Goal: Task Accomplishment & Management: Complete application form

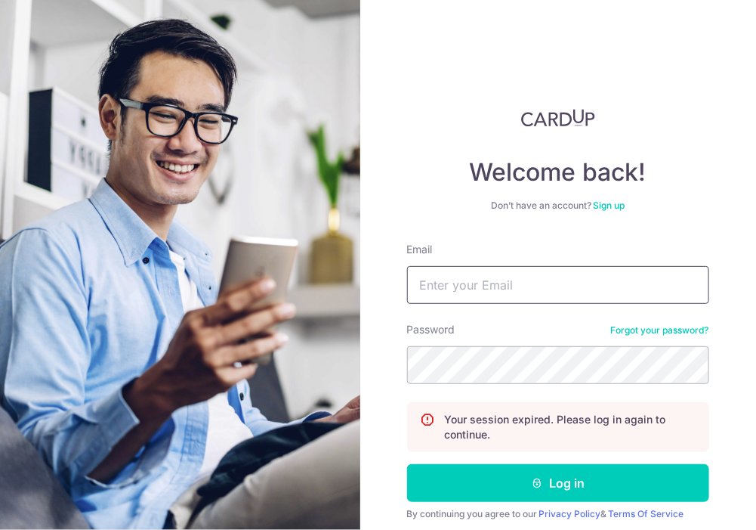
click at [512, 278] on input "Email" at bounding box center [558, 285] width 302 height 38
type input "thomas@laohuotang.com.sg"
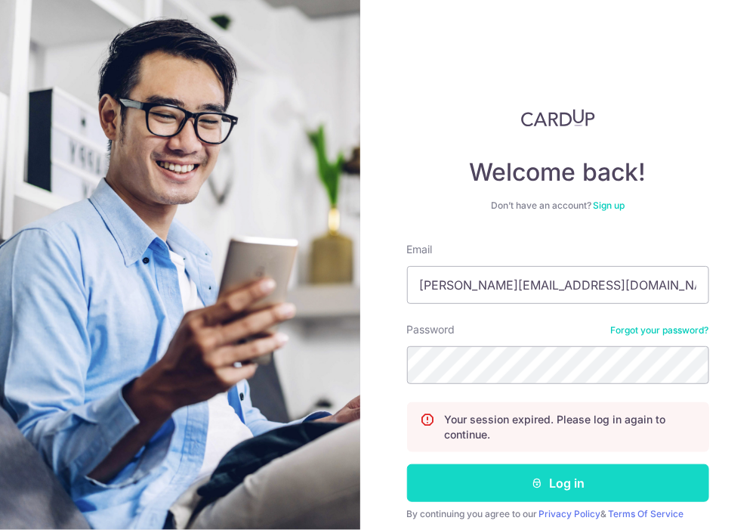
click at [528, 474] on button "Log in" at bounding box center [558, 483] width 302 height 38
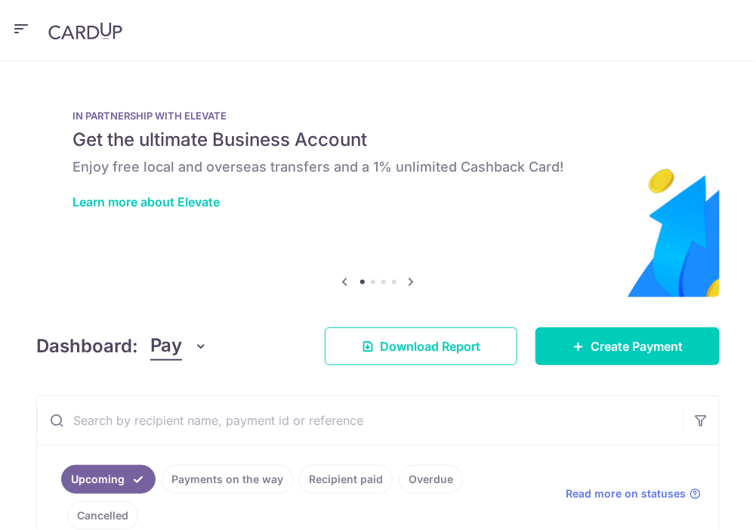
scroll to position [291, 0]
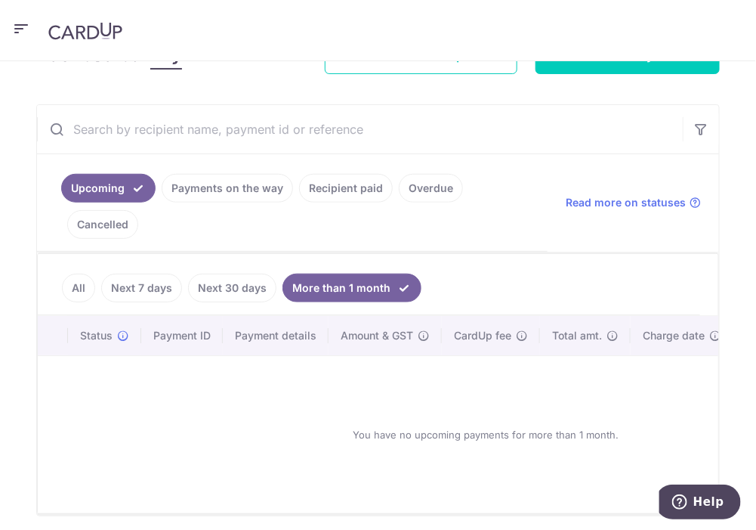
click at [182, 273] on link "Next 7 days" at bounding box center [141, 287] width 81 height 29
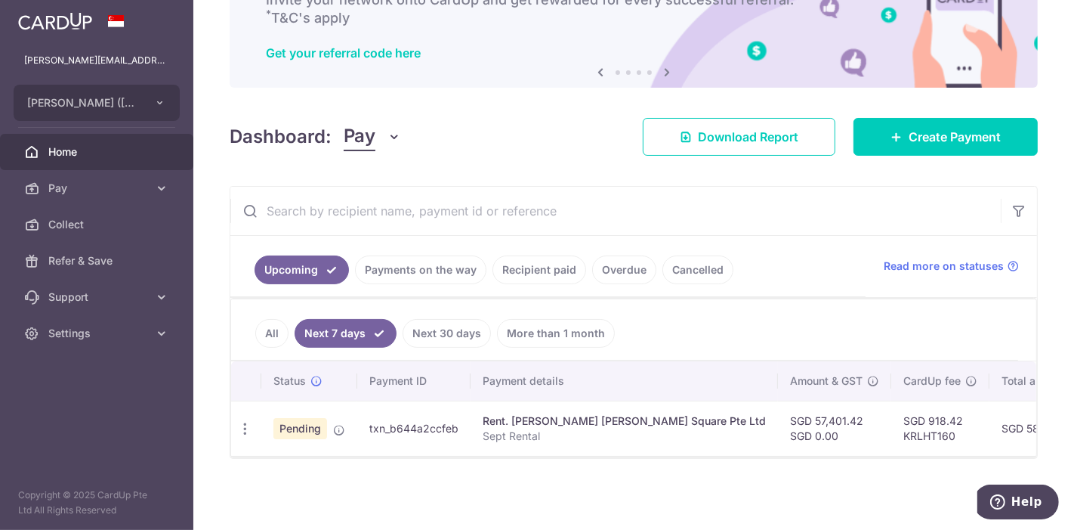
scroll to position [110, 0]
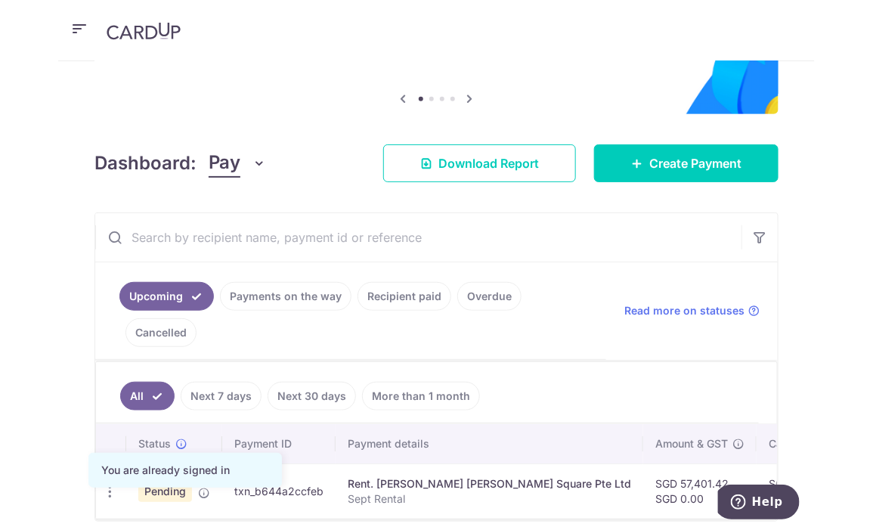
scroll to position [187, 0]
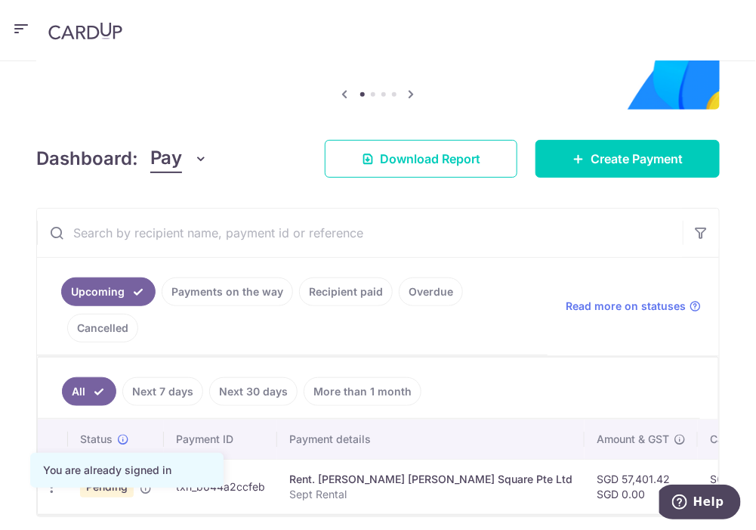
click at [469, 459] on td "Rent. Kenny Rogers Marina Square Pte Ltd Sept Rental" at bounding box center [430, 486] width 307 height 55
click at [515, 471] on div "Rent. Kenny Rogers Marina Square Pte Ltd" at bounding box center [430, 478] width 283 height 15
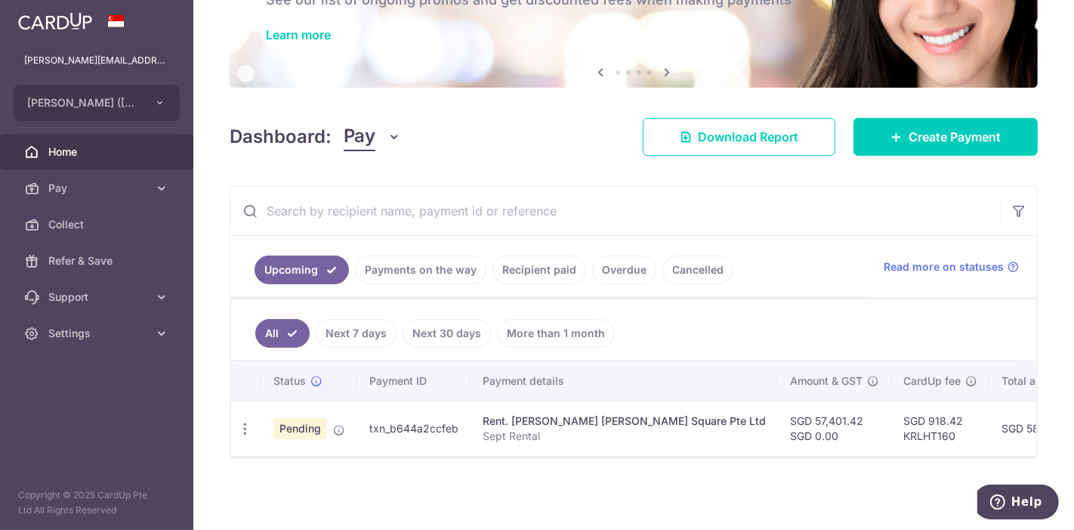
scroll to position [110, 0]
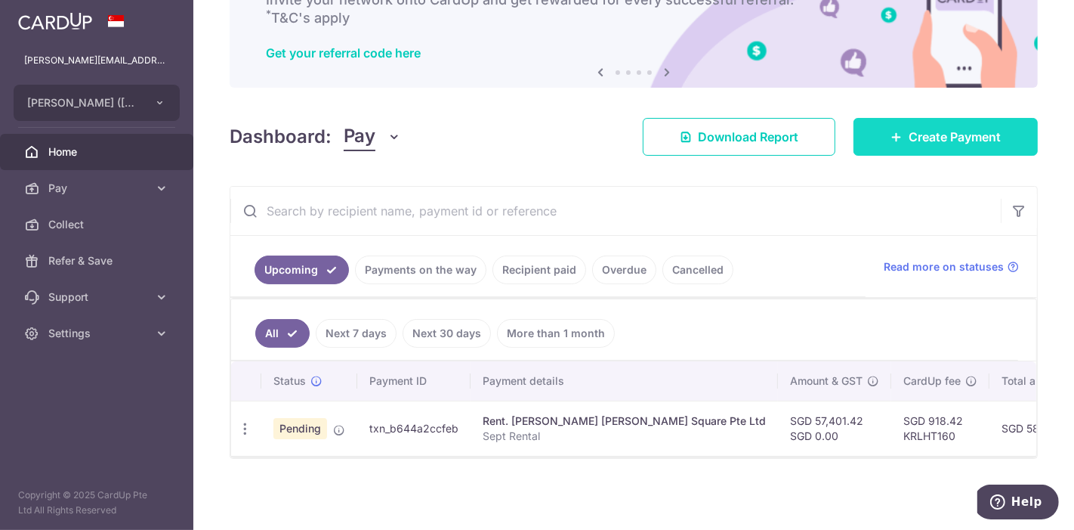
drag, startPoint x: 1053, startPoint y: 94, endPoint x: 980, endPoint y: 147, distance: 90.4
click at [755, 94] on div "× Pause Schedule Pause all future payments in this series Pause just this one p…" at bounding box center [633, 265] width 881 height 530
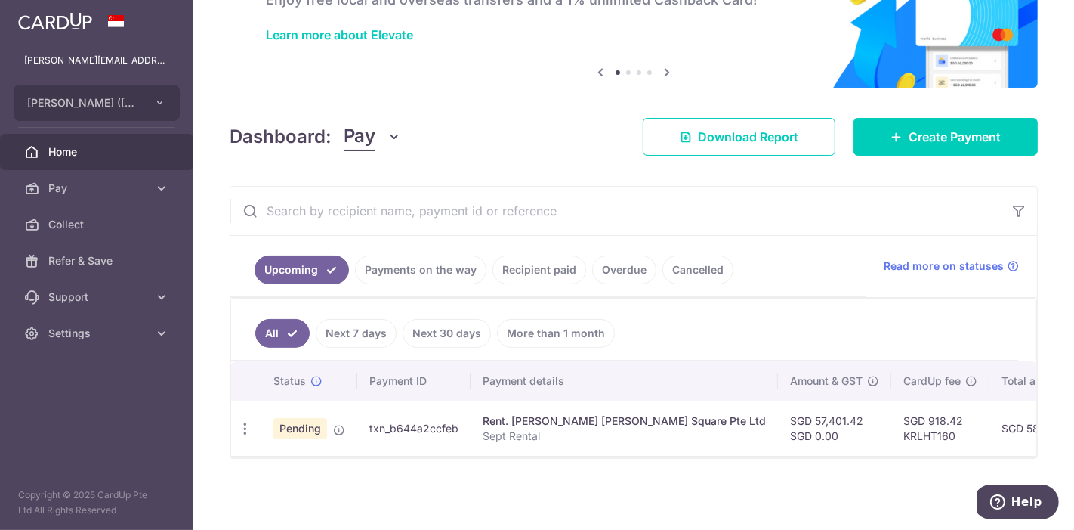
click at [755, 323] on ul "All Next 7 days Next 30 days More than 1 month" at bounding box center [624, 329] width 787 height 61
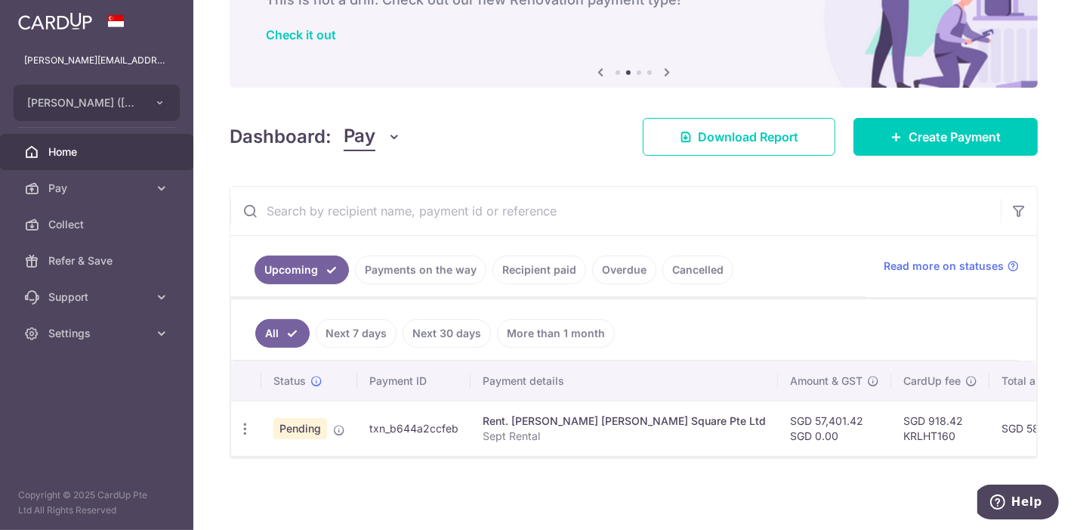
drag, startPoint x: 943, startPoint y: 187, endPoint x: 906, endPoint y: 197, distance: 38.5
click at [755, 187] on input "text" at bounding box center [615, 211] width 771 height 48
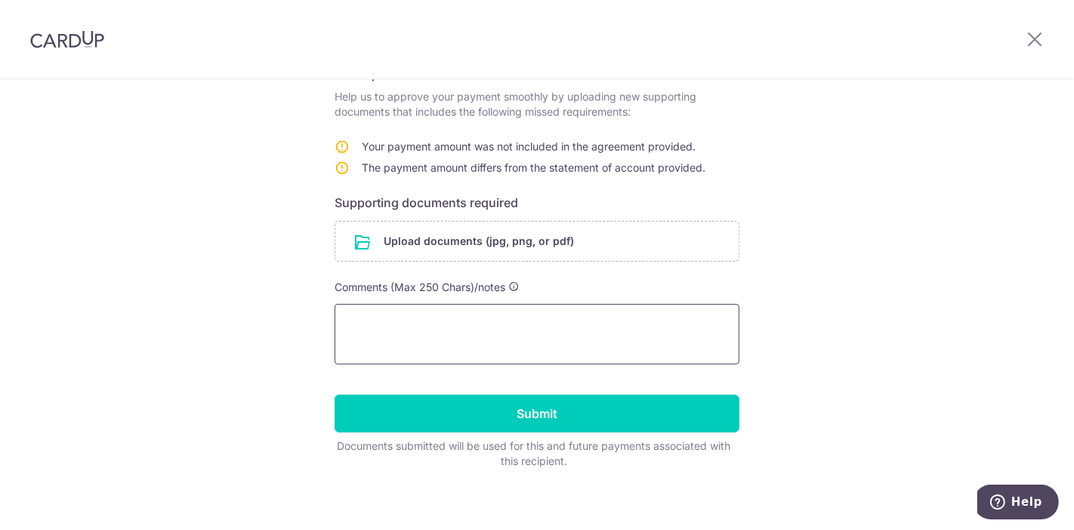
scroll to position [274, 0]
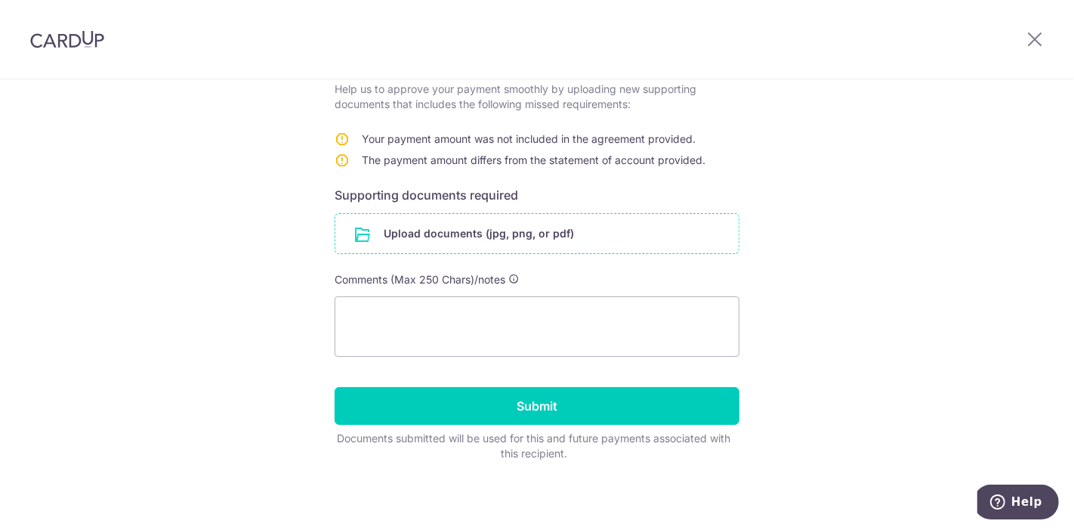
click at [361, 231] on input "file" at bounding box center [536, 233] width 403 height 39
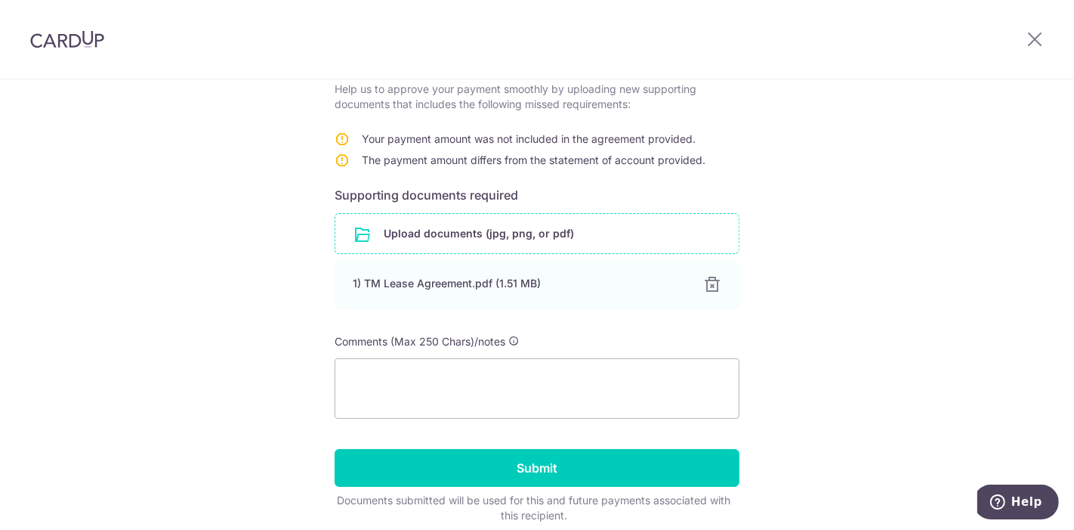
click at [354, 235] on input "file" at bounding box center [536, 233] width 403 height 39
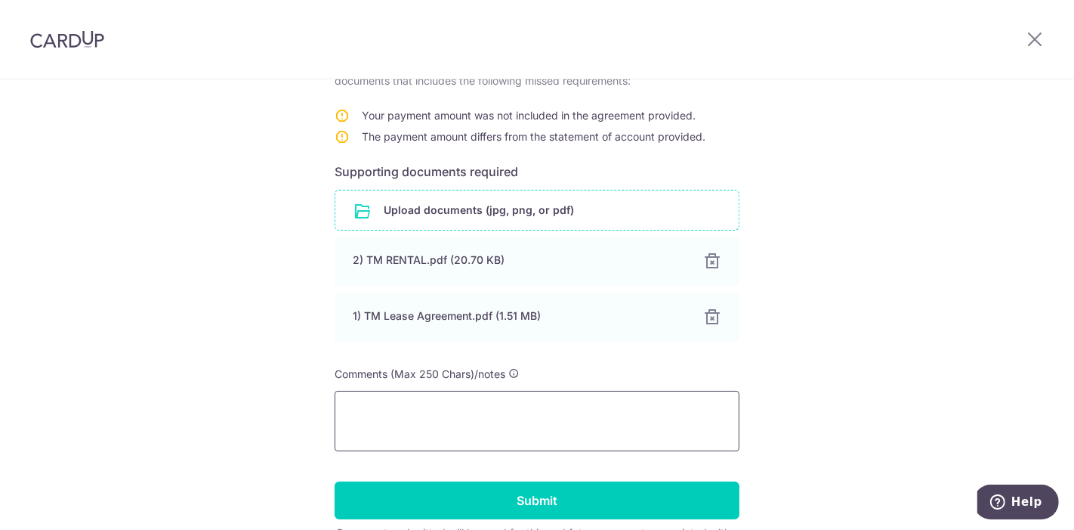
scroll to position [358, 0]
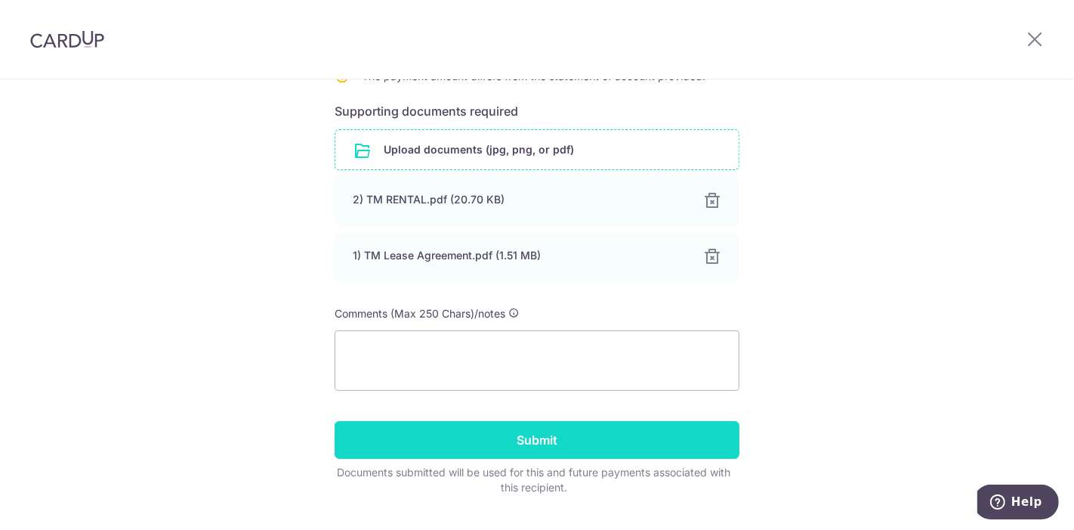
click at [573, 439] on input "Submit" at bounding box center [537, 440] width 405 height 38
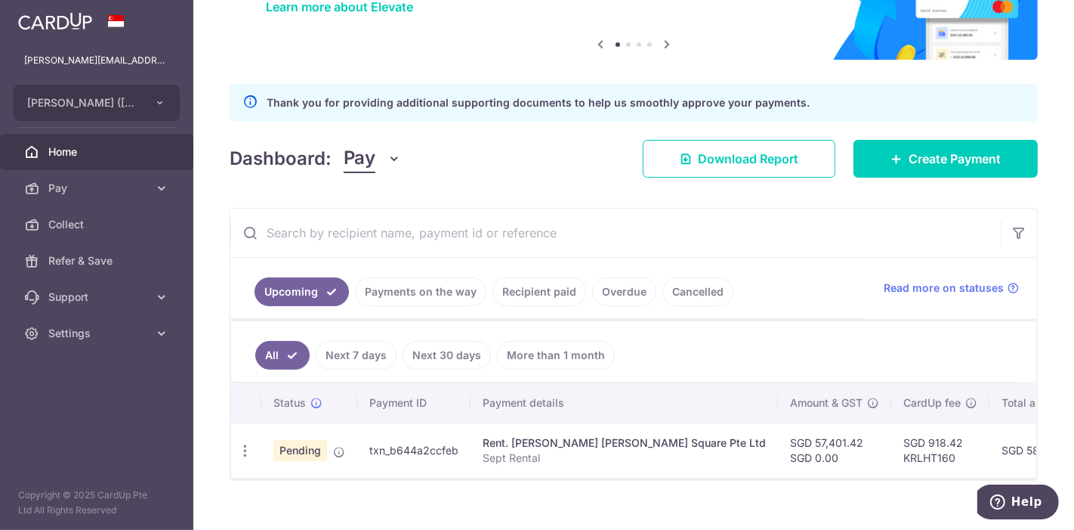
scroll to position [159, 0]
